Goal: Task Accomplishment & Management: Use online tool/utility

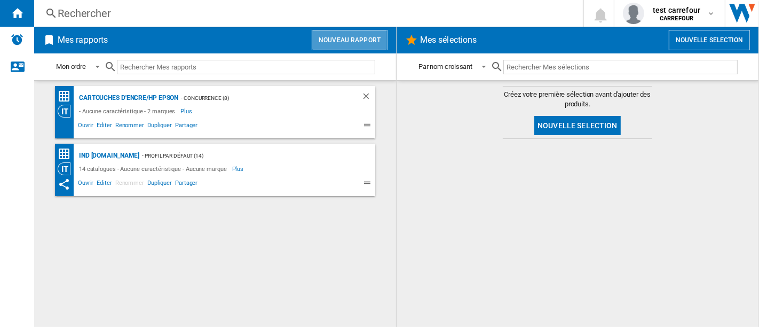
click at [366, 48] on button "Nouveau rapport" at bounding box center [350, 40] width 76 height 20
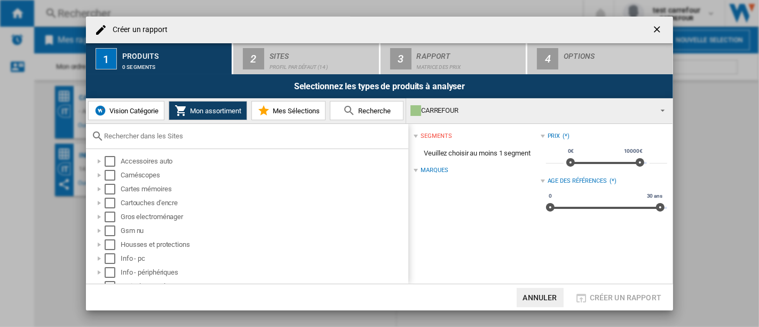
scroll to position [64, 0]
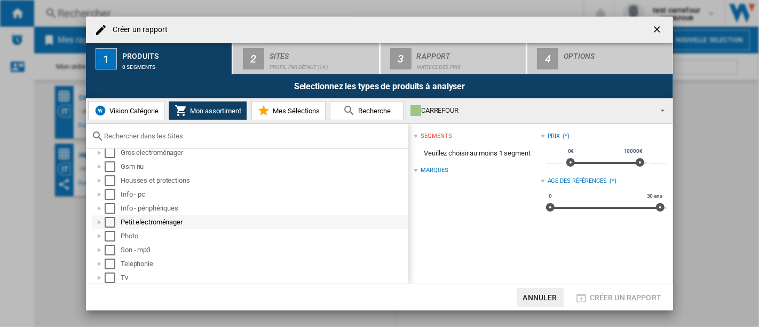
click at [98, 225] on div at bounding box center [99, 222] width 11 height 11
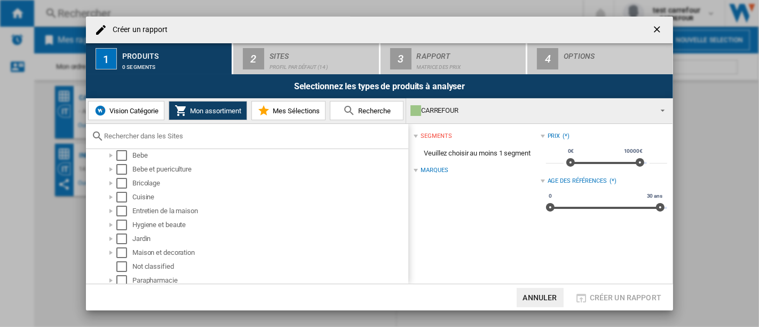
scroll to position [179, 0]
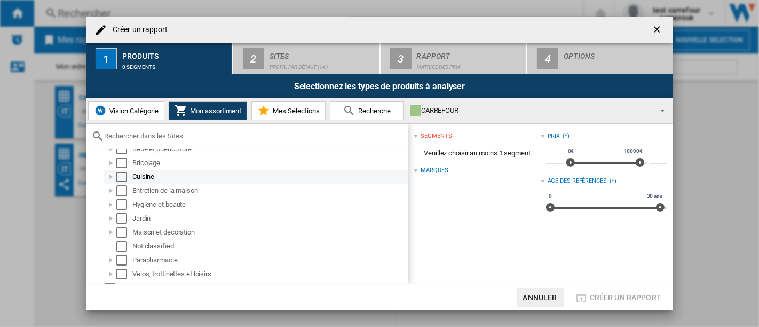
click at [113, 178] on div at bounding box center [111, 176] width 11 height 11
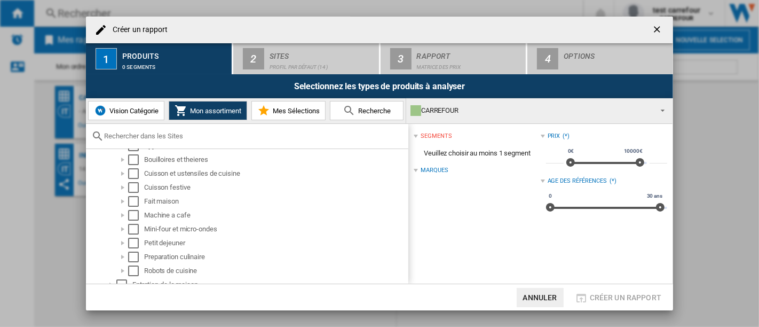
scroll to position [256, 0]
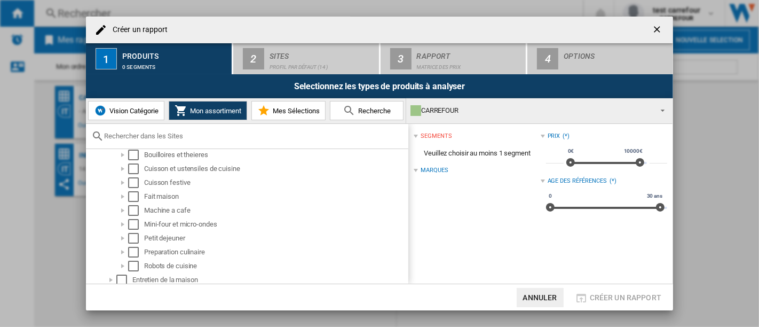
click at [129, 110] on span "Vision Catégorie" at bounding box center [133, 111] width 52 height 8
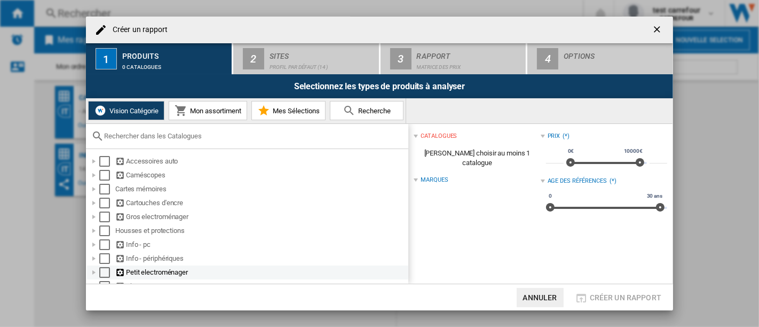
click at [92, 274] on div at bounding box center [94, 272] width 11 height 11
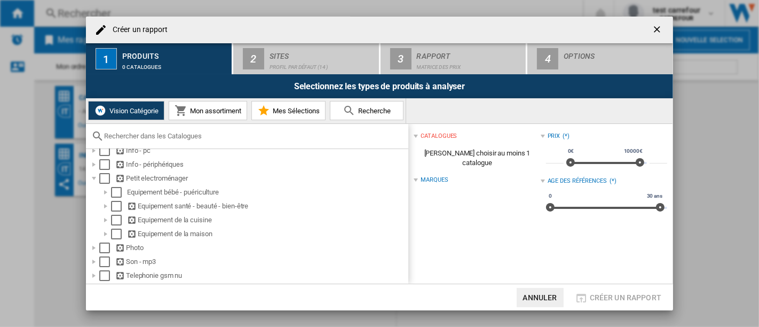
scroll to position [101, 0]
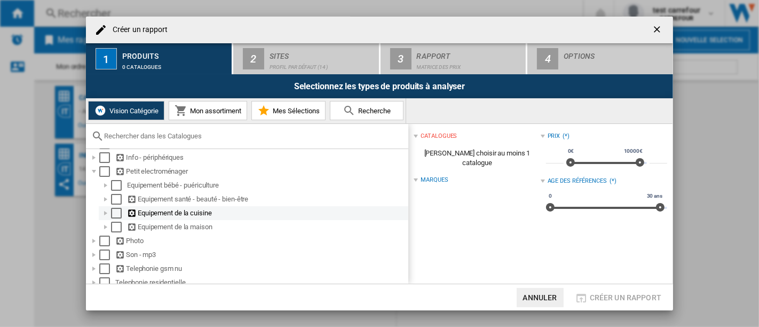
click at [107, 211] on div at bounding box center [105, 213] width 11 height 11
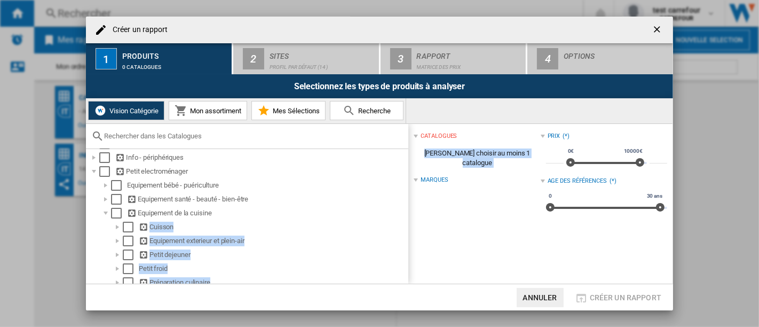
drag, startPoint x: 408, startPoint y: 217, endPoint x: 410, endPoint y: 225, distance: 8.2
click at [410, 225] on div "Accessoires auto Caméscopes Cartes mémoires Cartouches d'encre Gros electroména…" at bounding box center [379, 204] width 587 height 160
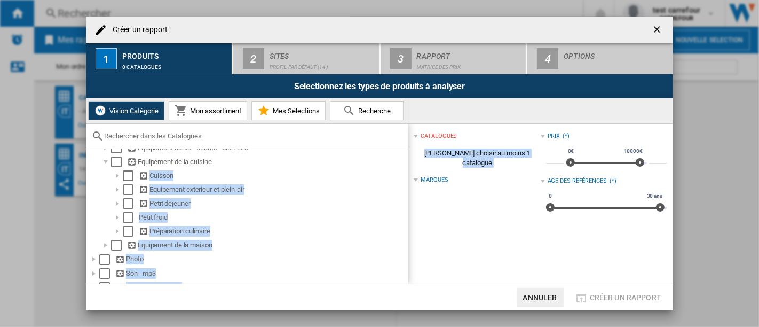
scroll to position [159, 0]
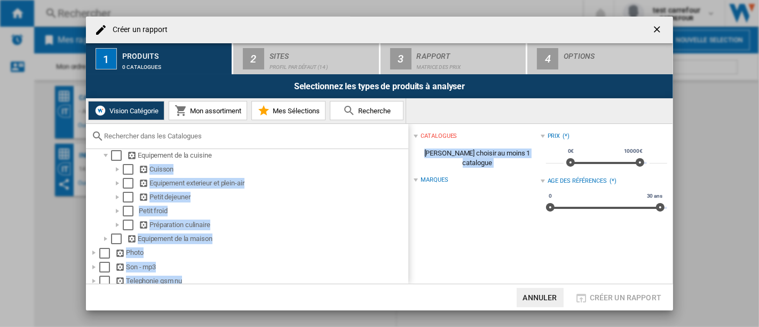
click at [94, 222] on ol "Equipement bébé - puériculture Equipement santé - beauté - bien-être Equipement…" at bounding box center [247, 183] width 321 height 125
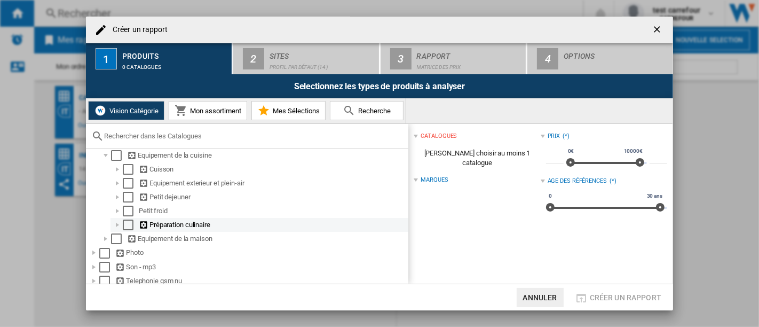
click at [116, 228] on div at bounding box center [117, 224] width 11 height 11
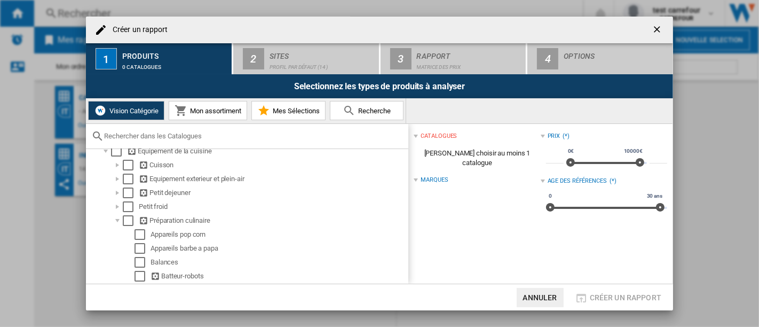
scroll to position [141, 0]
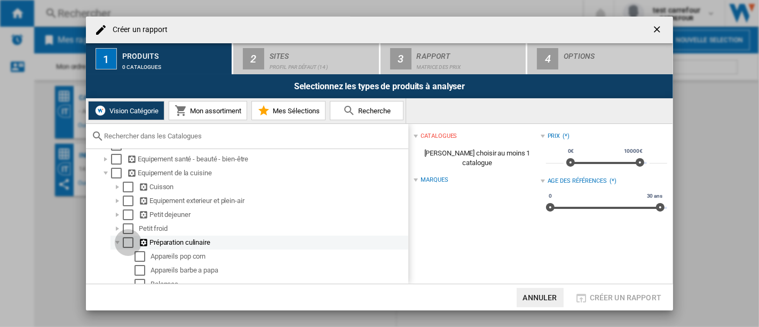
click at [128, 243] on div "Select" at bounding box center [128, 242] width 11 height 11
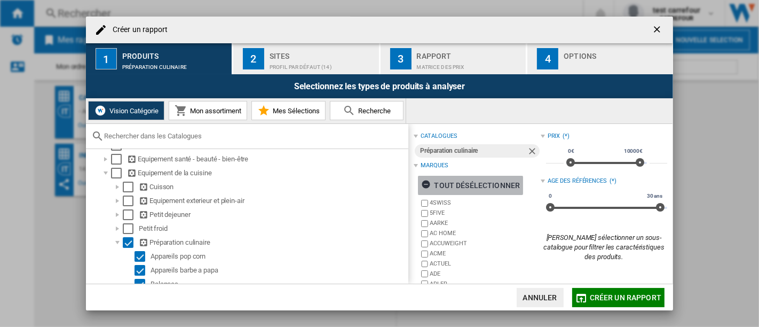
click at [477, 184] on div "tout désélectionner" at bounding box center [470, 185] width 99 height 19
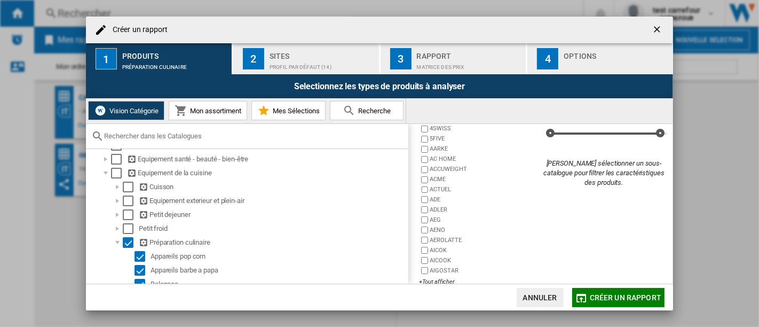
scroll to position [89, 0]
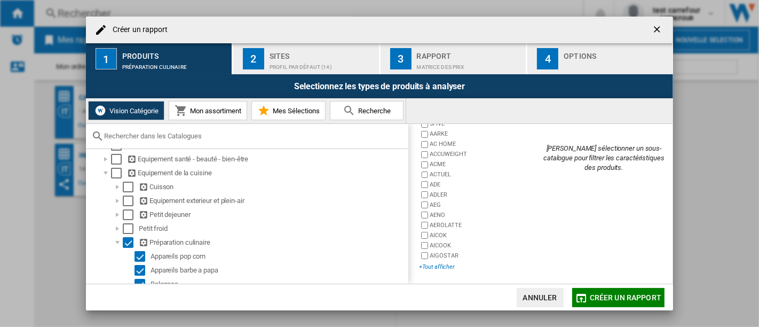
click at [440, 266] on div "+Tout afficher" at bounding box center [479, 267] width 121 height 8
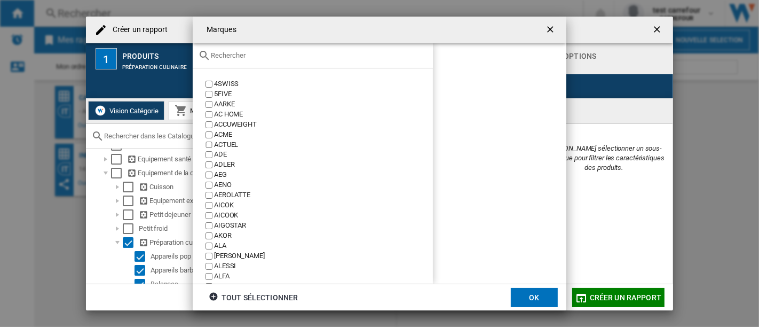
click at [263, 59] on input "text" at bounding box center [319, 55] width 217 height 8
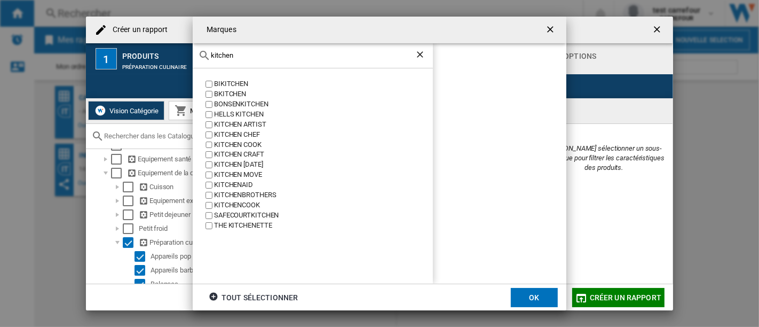
type input "kitchen"
click at [530, 295] on button "OK" at bounding box center [534, 297] width 47 height 19
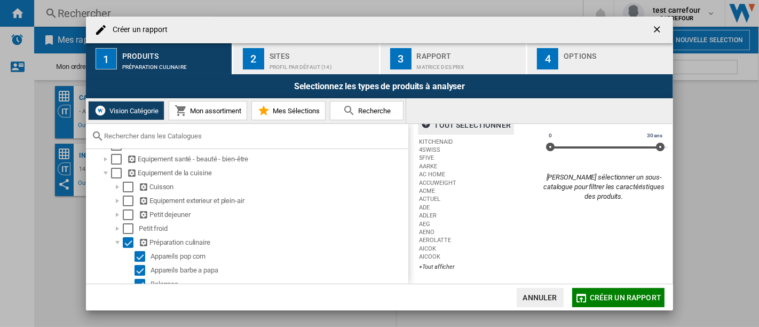
scroll to position [0, 0]
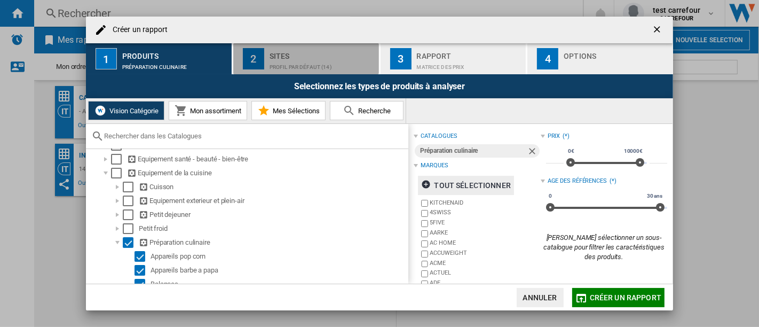
click at [326, 57] on div "Sites" at bounding box center [322, 53] width 105 height 11
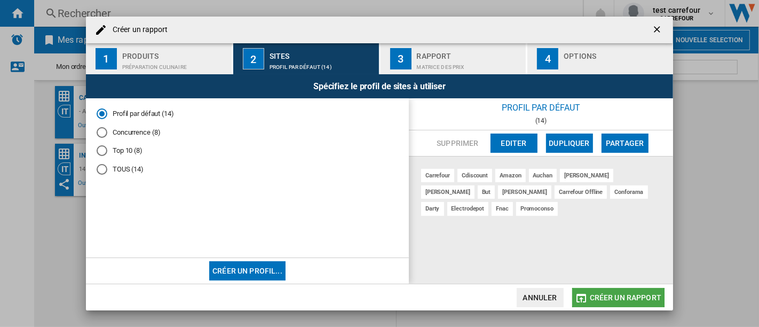
click at [652, 298] on span "Créer un rapport" at bounding box center [626, 297] width 72 height 9
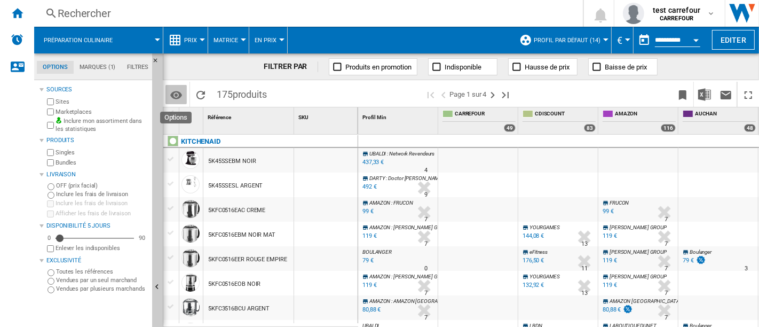
click at [173, 96] on md-icon "Options" at bounding box center [176, 95] width 13 height 13
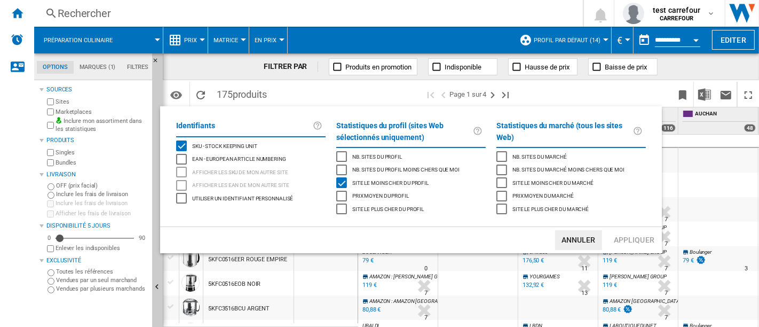
click at [224, 157] on span "EAN - European Article Numbering" at bounding box center [239, 157] width 94 height 7
click at [633, 240] on button "Appliquer" at bounding box center [634, 240] width 47 height 20
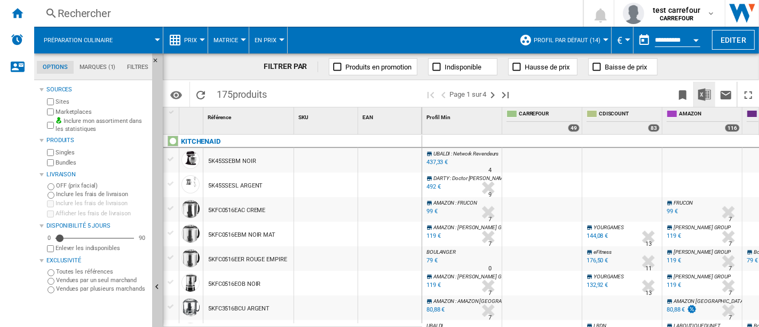
click at [701, 93] on img "Télécharger au format Excel" at bounding box center [704, 94] width 13 height 13
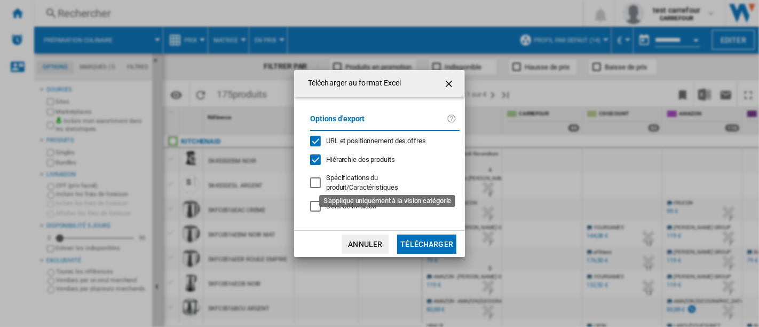
click at [382, 179] on span "Spécifications du produit/Caractéristiques" at bounding box center [362, 182] width 72 height 18
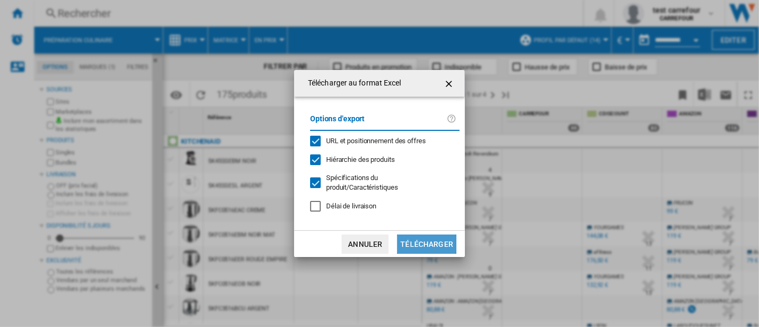
click at [437, 235] on button "Télécharger" at bounding box center [426, 243] width 59 height 19
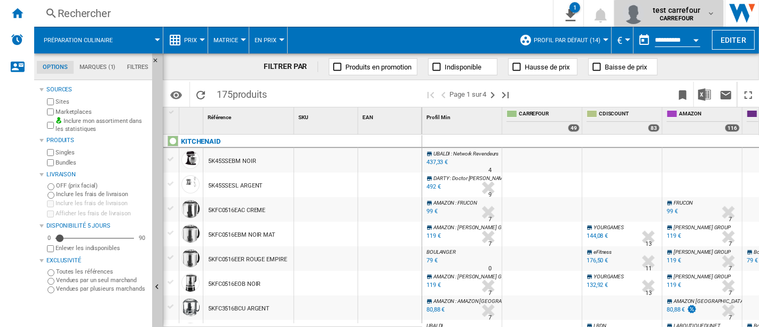
click at [707, 9] on md-icon "button" at bounding box center [711, 13] width 9 height 9
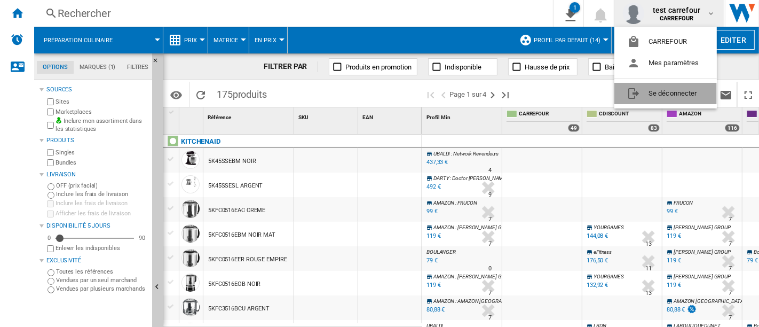
click at [659, 95] on button "Se déconnecter" at bounding box center [665, 93] width 102 height 21
